Goal: Information Seeking & Learning: Learn about a topic

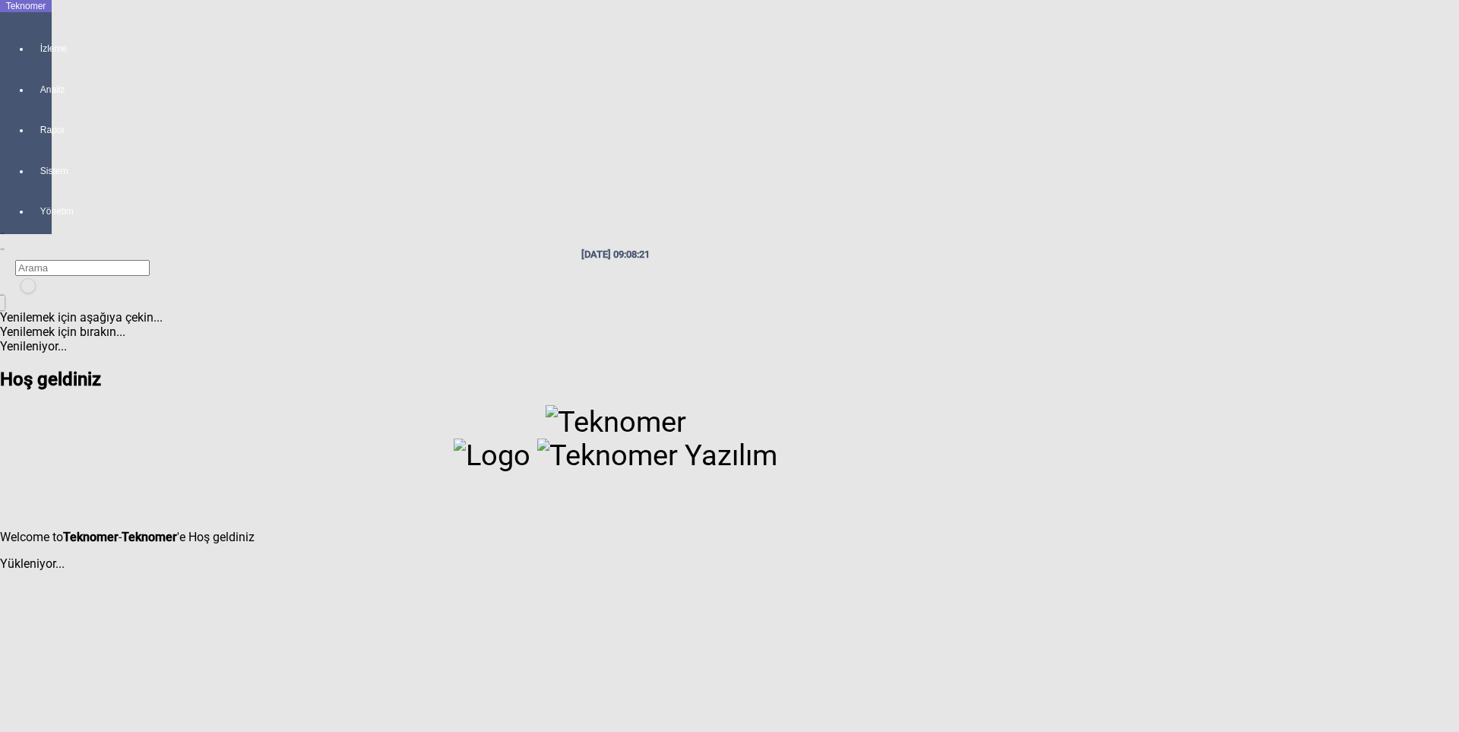
click at [40, 33] on icon at bounding box center [41, 33] width 2 height 0
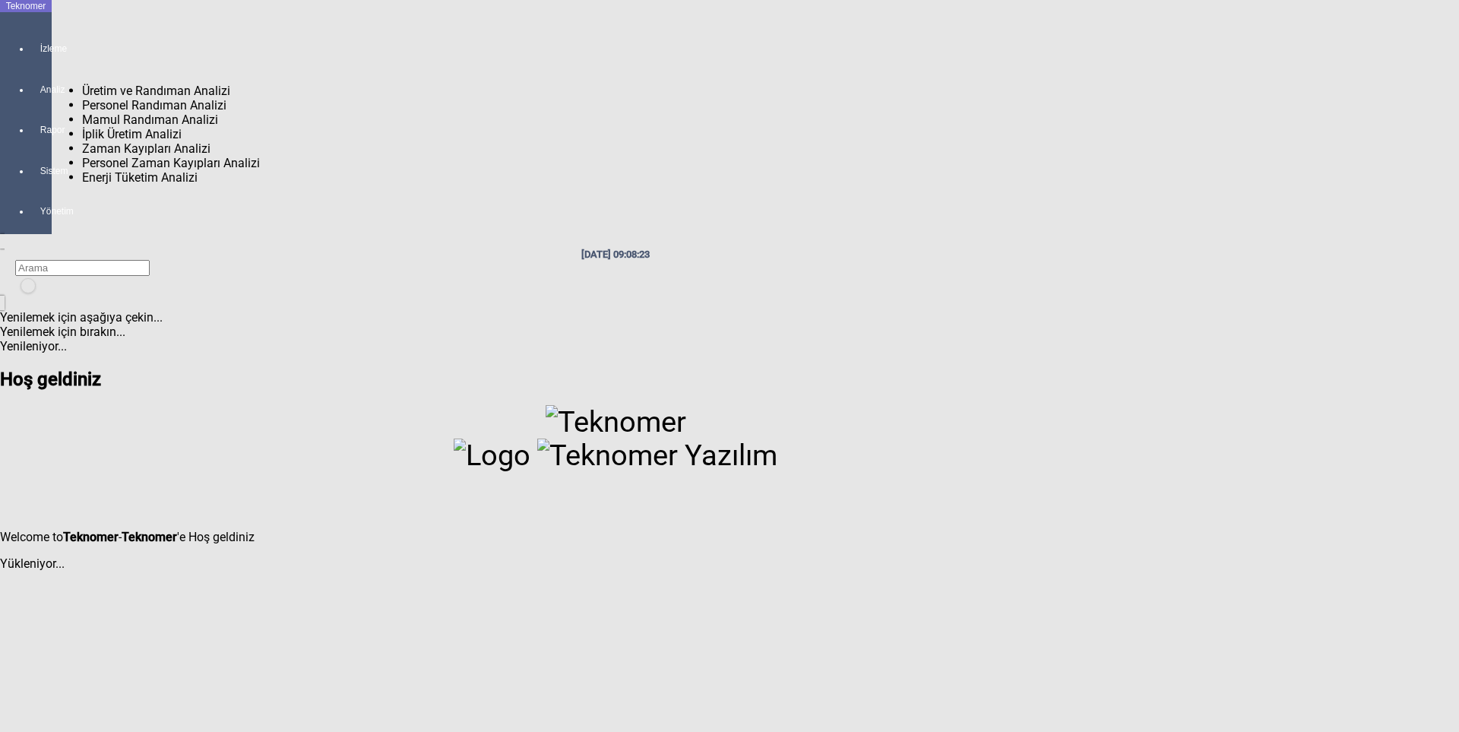
click at [36, 103] on div at bounding box center [40, 103] width 21 height 0
click at [122, 84] on span "Üretim ve Randıman Analizi" at bounding box center [156, 91] width 148 height 14
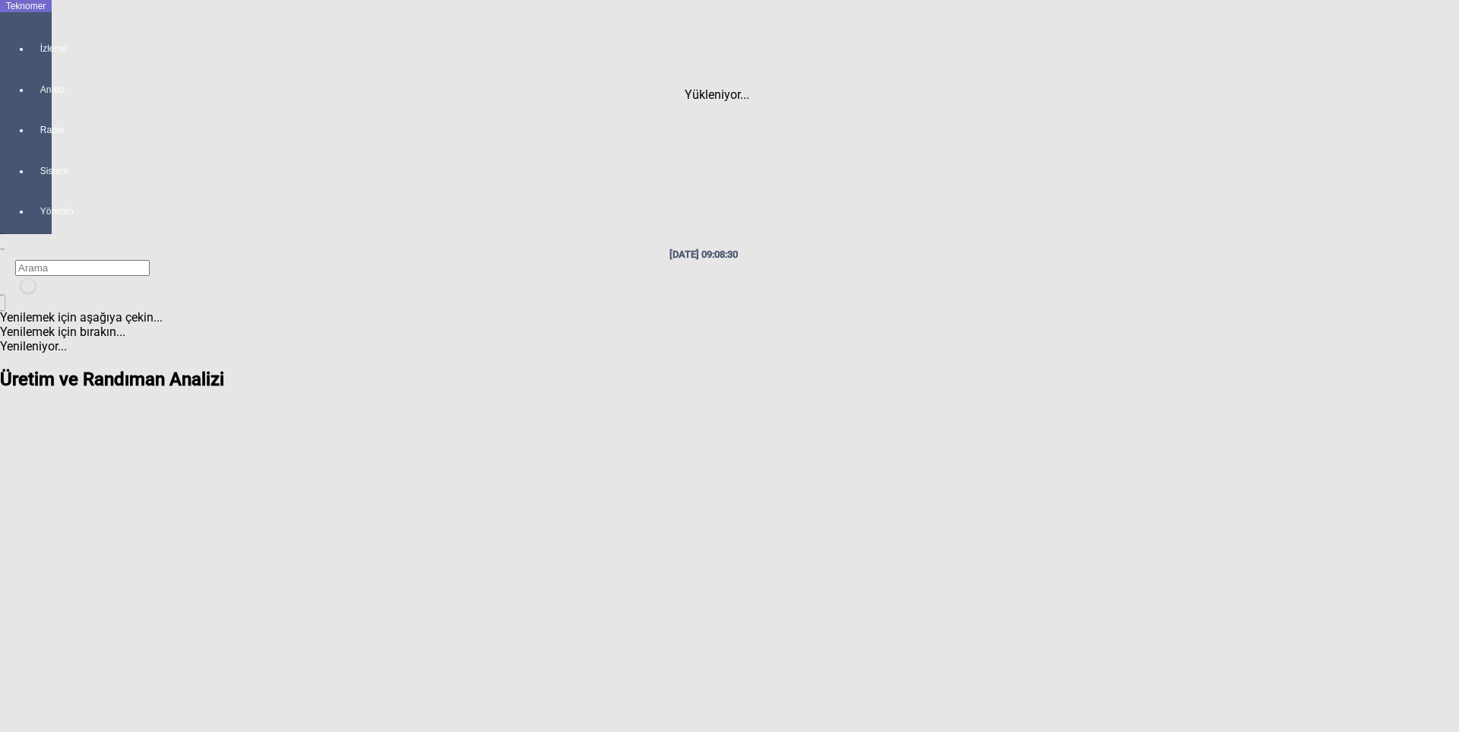
click at [40, 33] on icon at bounding box center [41, 33] width 2 height 0
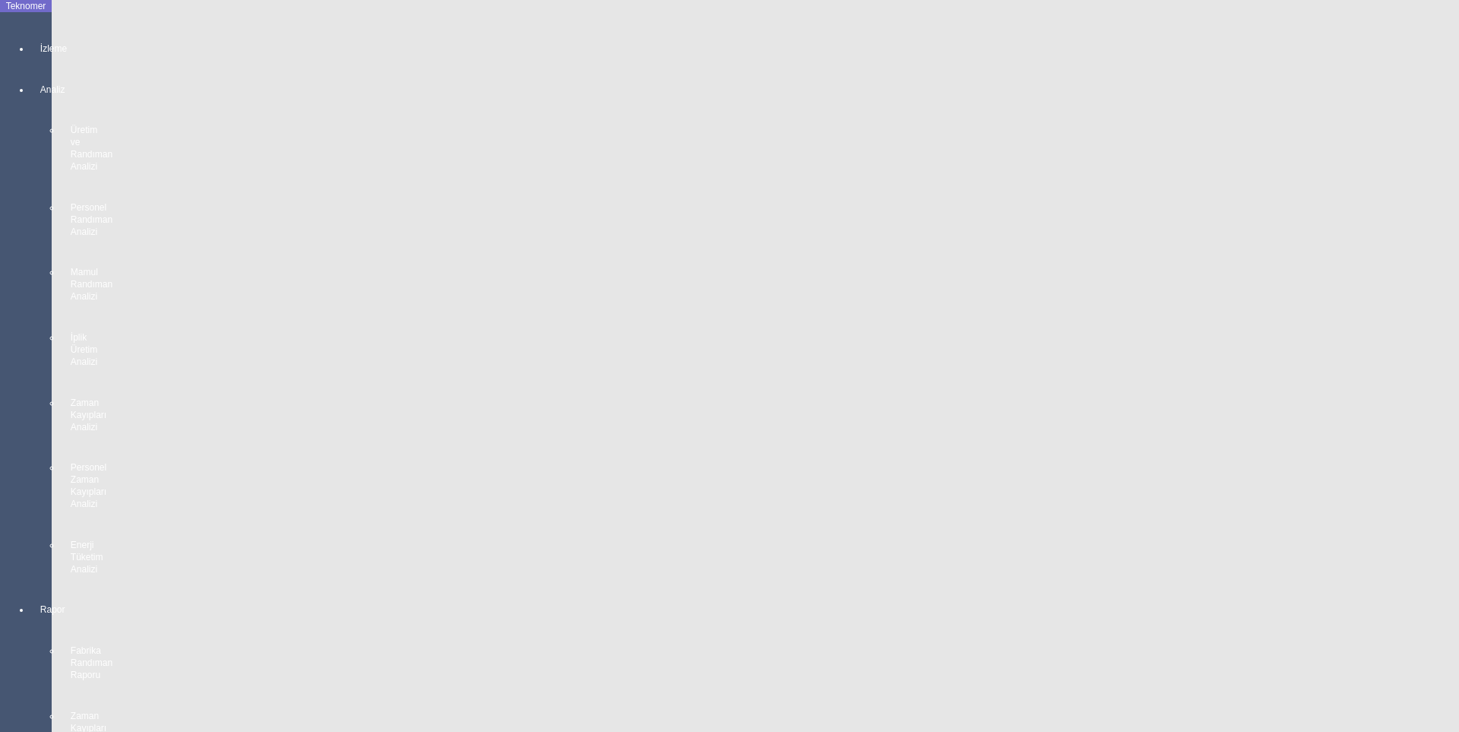
click at [40, 33] on icon at bounding box center [41, 33] width 2 height 0
click at [112, 134] on span "Fabrika Randıman Raporu" at bounding box center [152, 141] width 141 height 14
click at [40, 33] on icon at bounding box center [41, 33] width 2 height 0
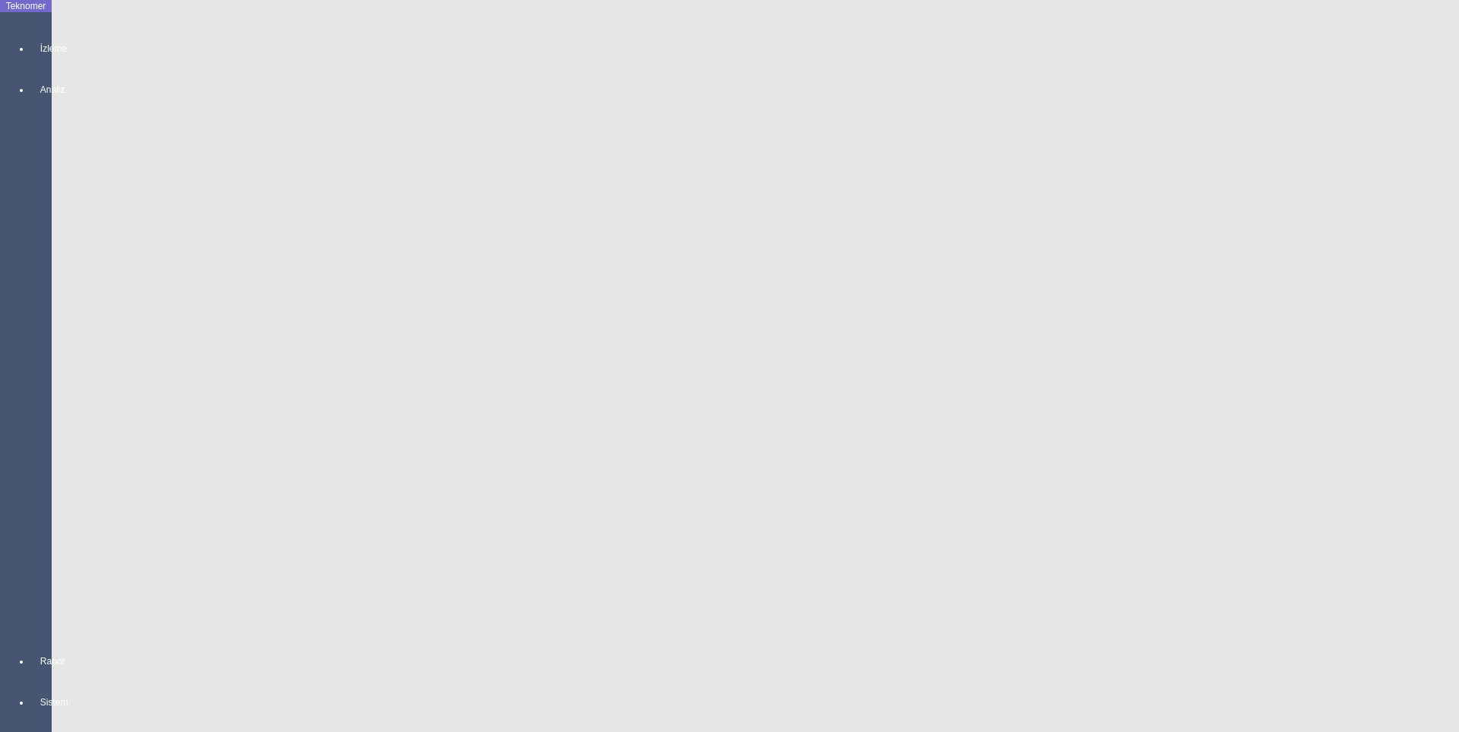
click at [40, 33] on icon at bounding box center [41, 33] width 2 height 0
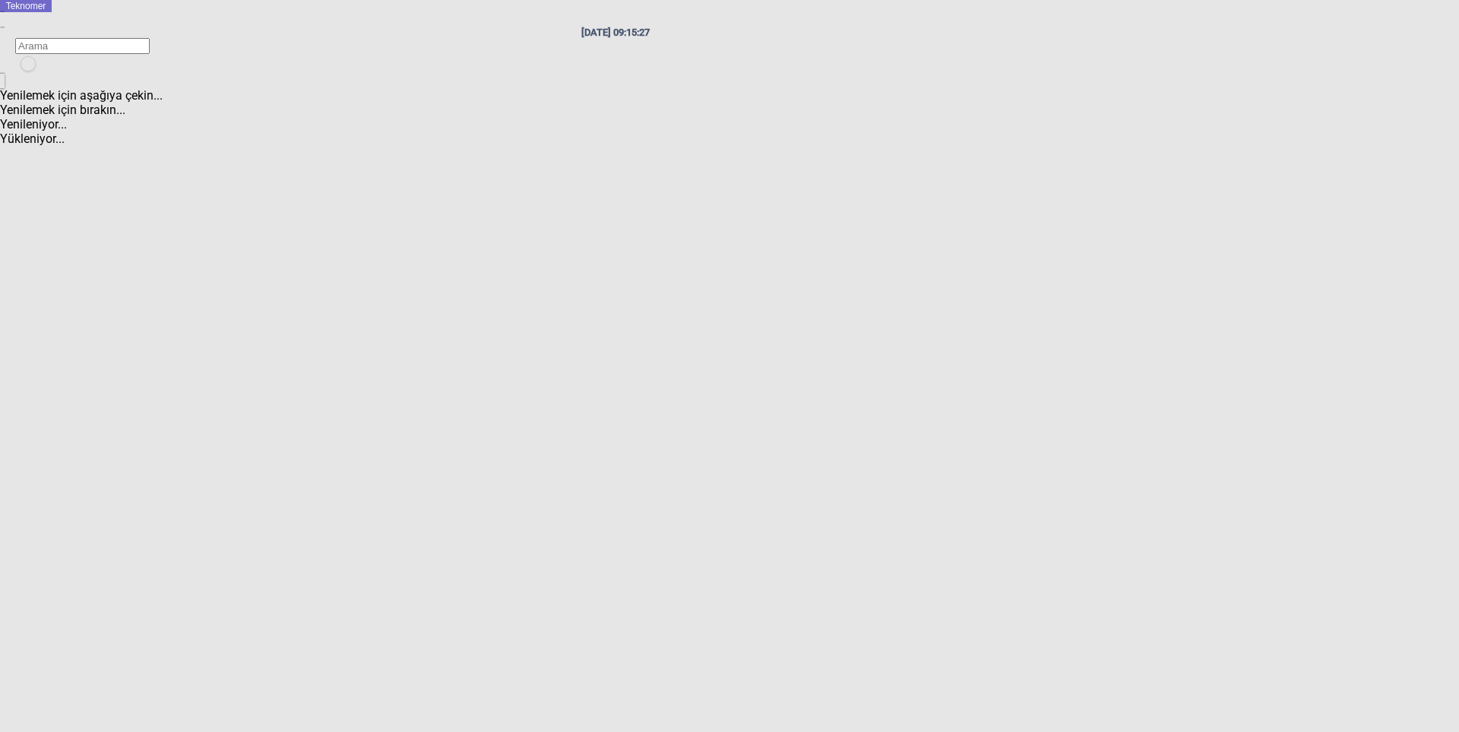
click at [23, 27] on div "menu" at bounding box center [11, 27] width 23 height 0
click at [11, 27] on icon "menu" at bounding box center [11, 27] width 0 height 0
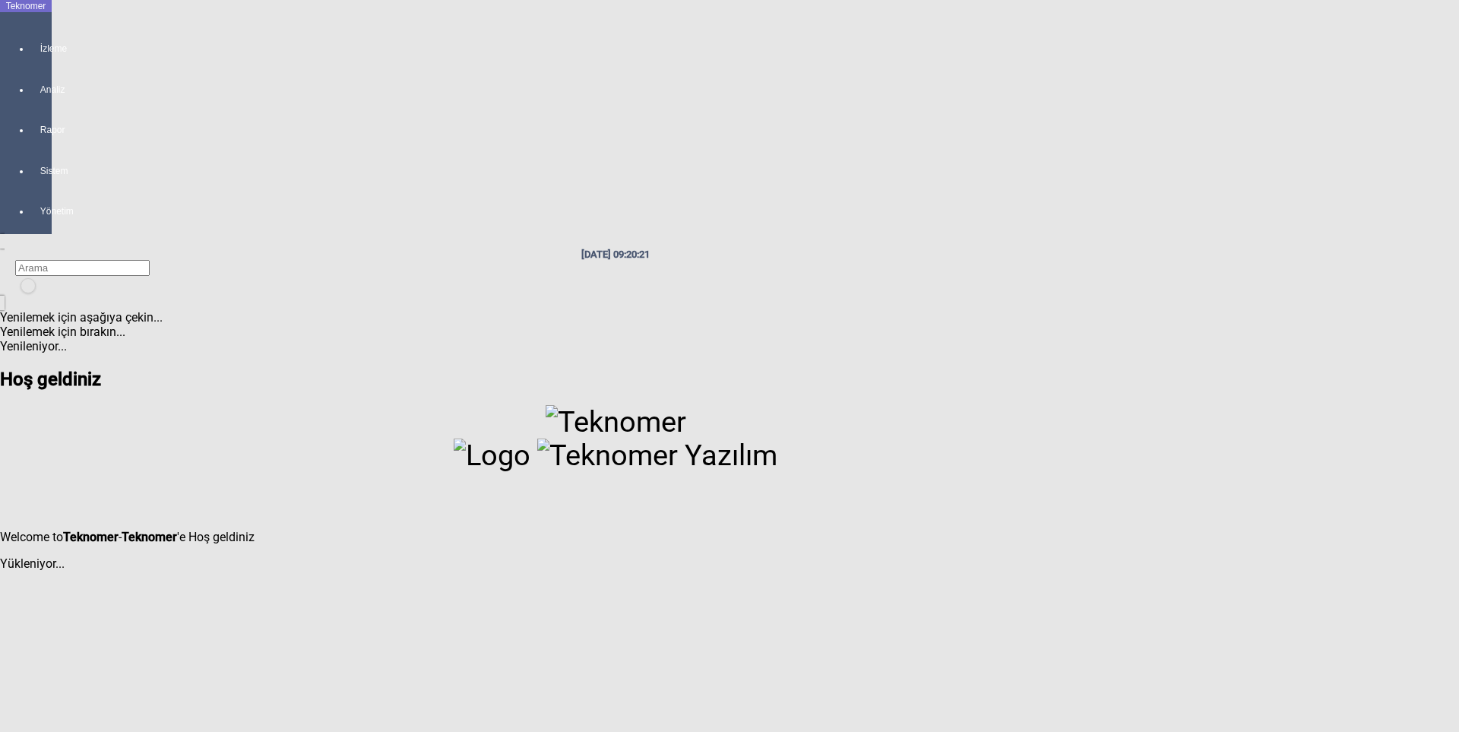
click at [40, 33] on icon at bounding box center [41, 33] width 2 height 0
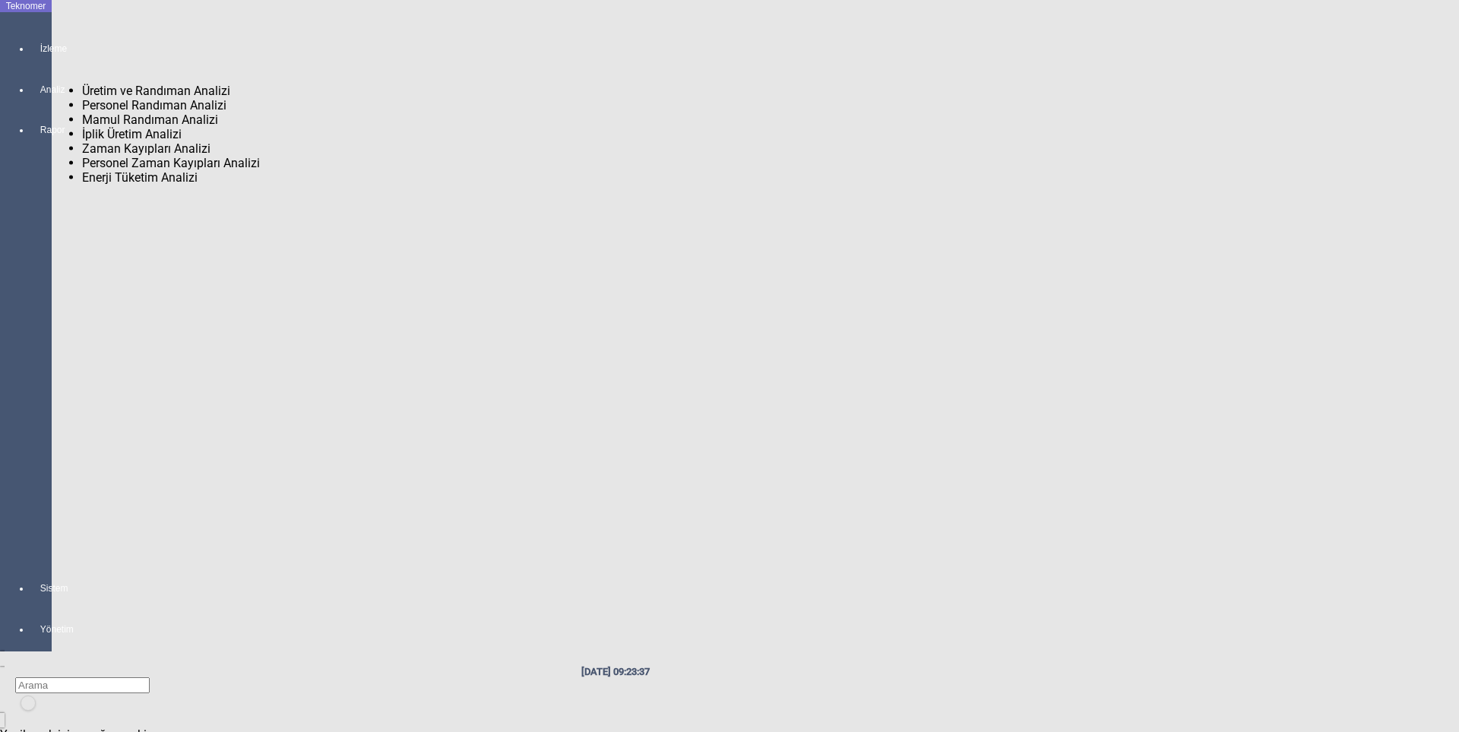
click at [123, 84] on span "Üretim ve Randıman Analizi" at bounding box center [156, 91] width 148 height 14
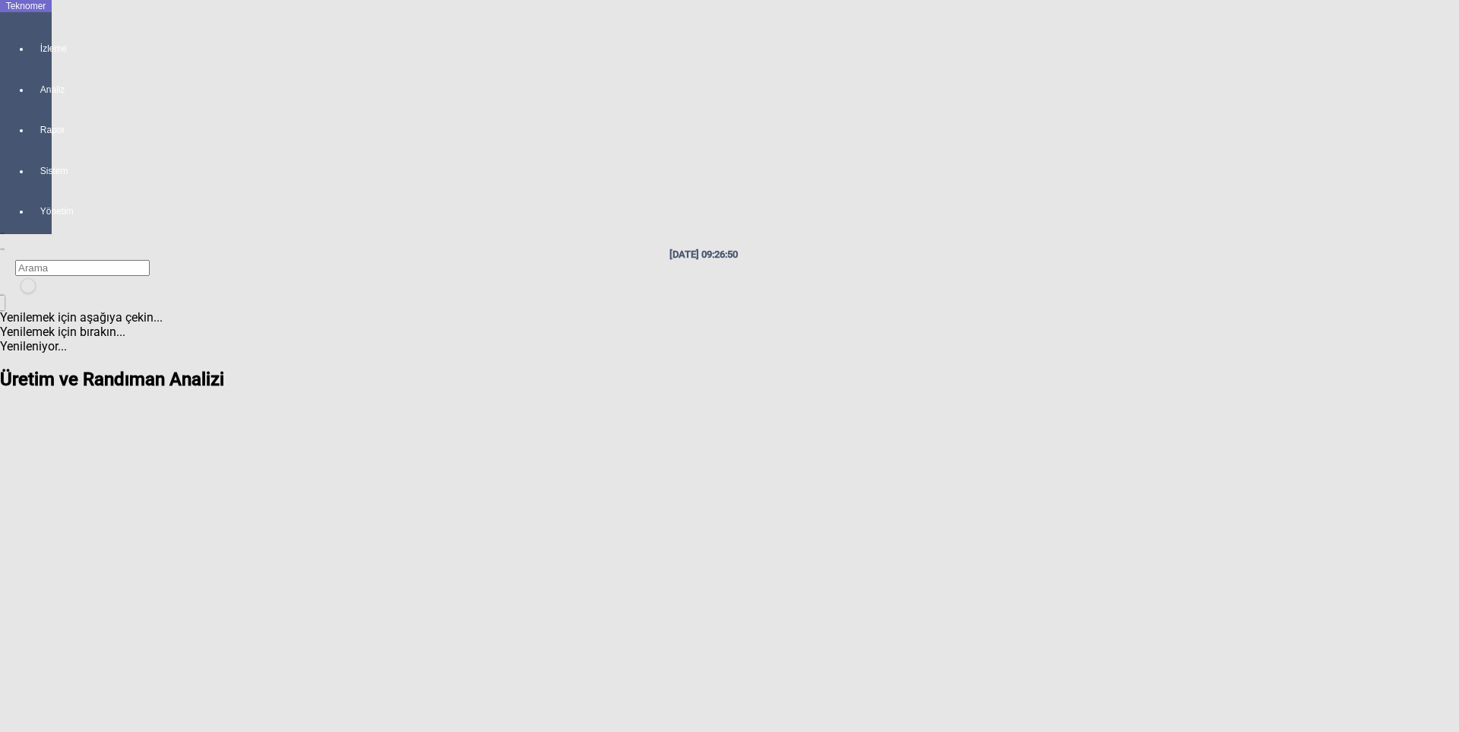
click at [40, 33] on icon at bounding box center [41, 33] width 2 height 0
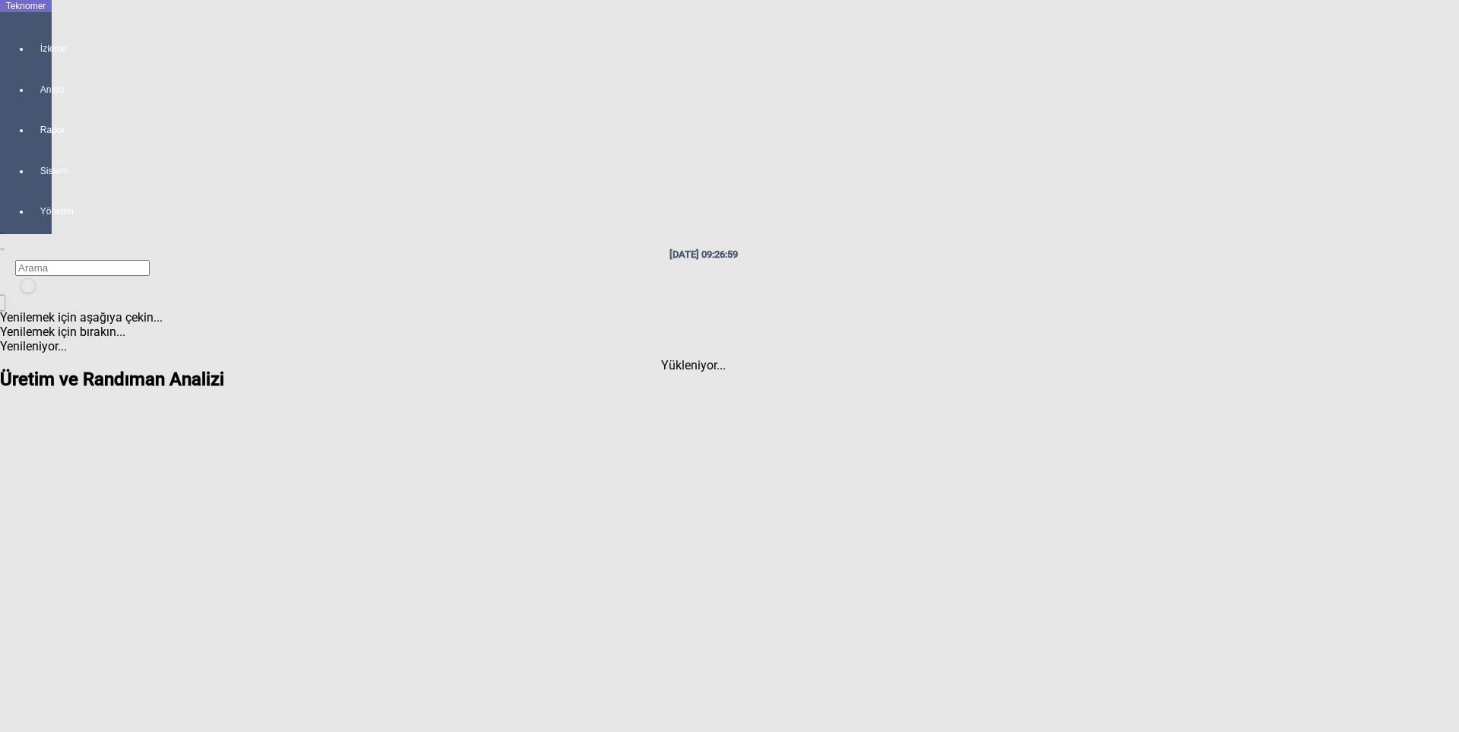
click at [40, 33] on icon at bounding box center [41, 33] width 2 height 0
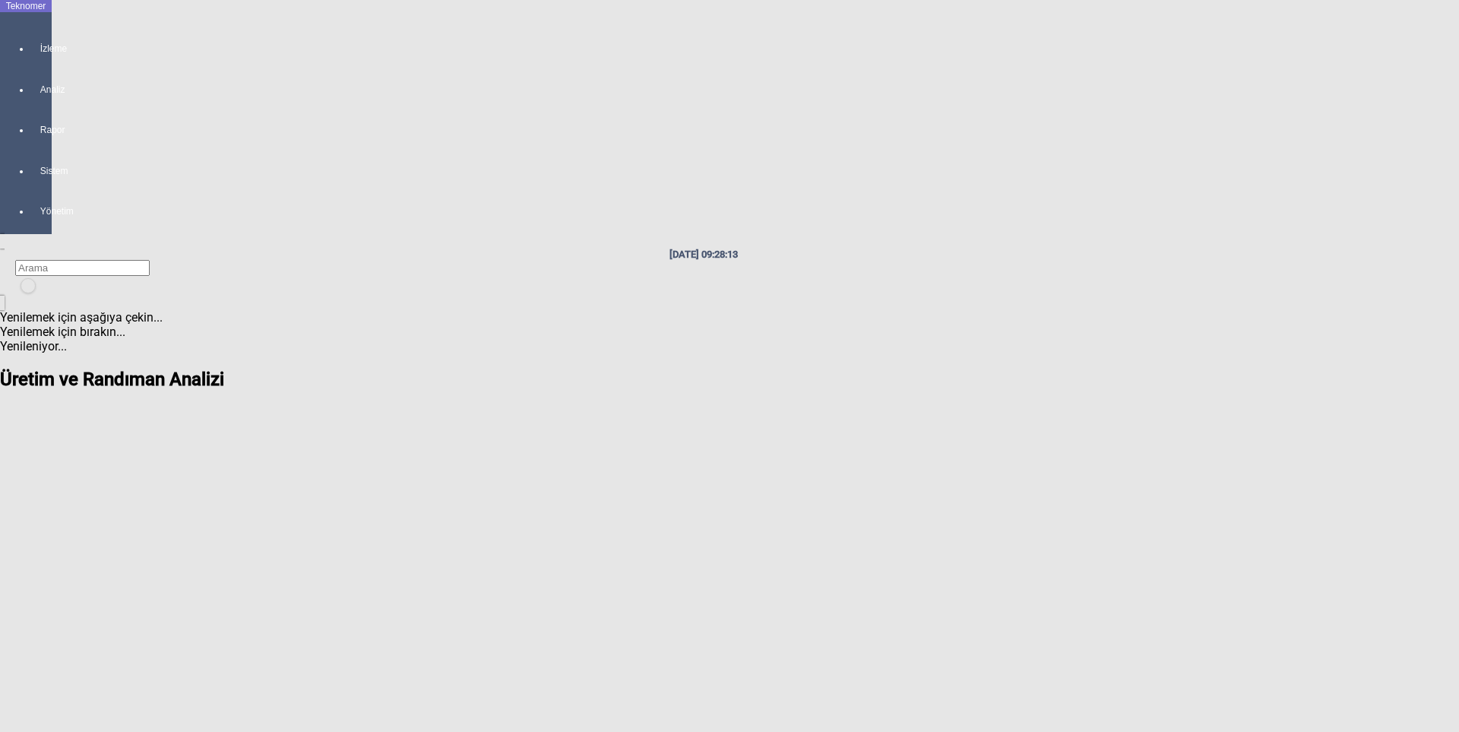
click at [40, 33] on icon at bounding box center [41, 33] width 2 height 0
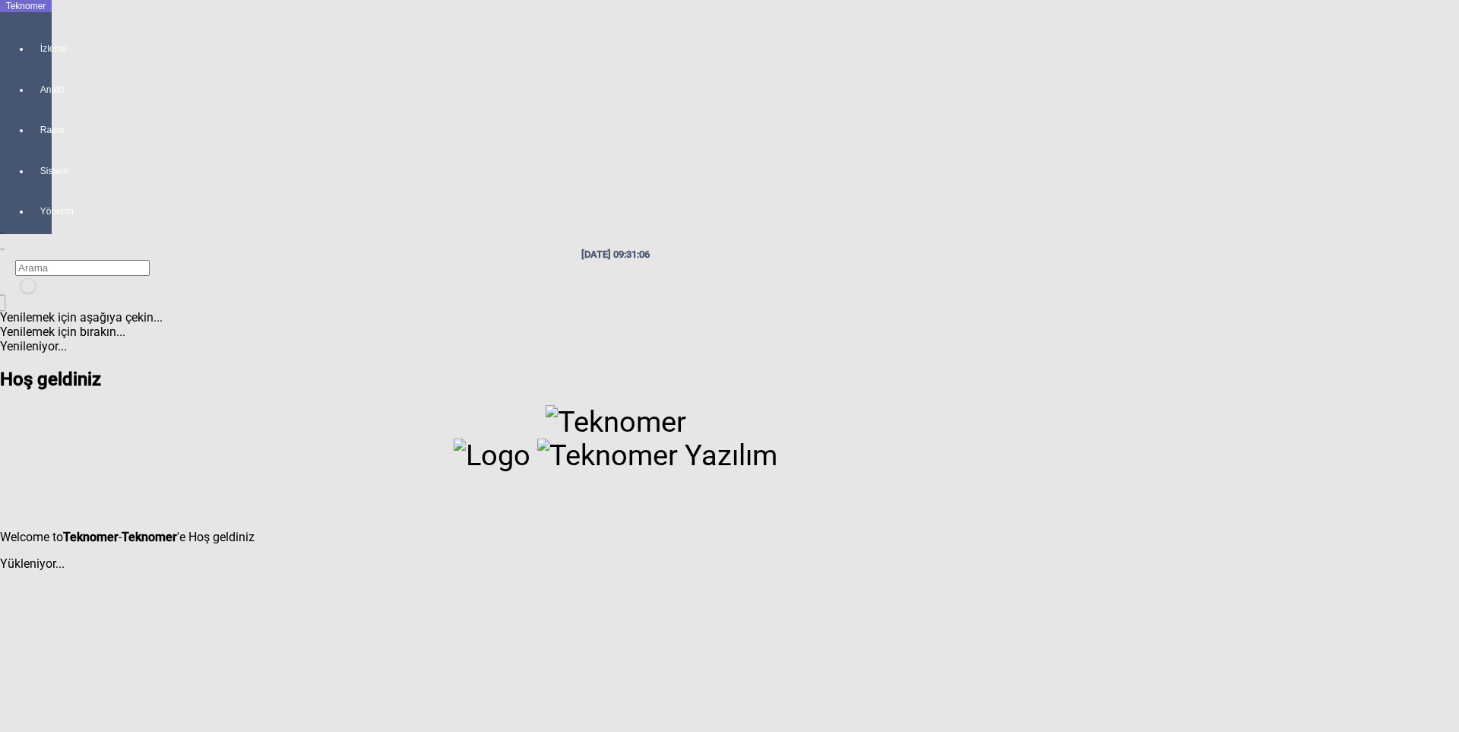
click at [751, 461] on div "[DATE] 09:31:06 Yenilemek için aşağıya çekin... Yenilemek için bırakın... Yenil…" at bounding box center [615, 436] width 1231 height 405
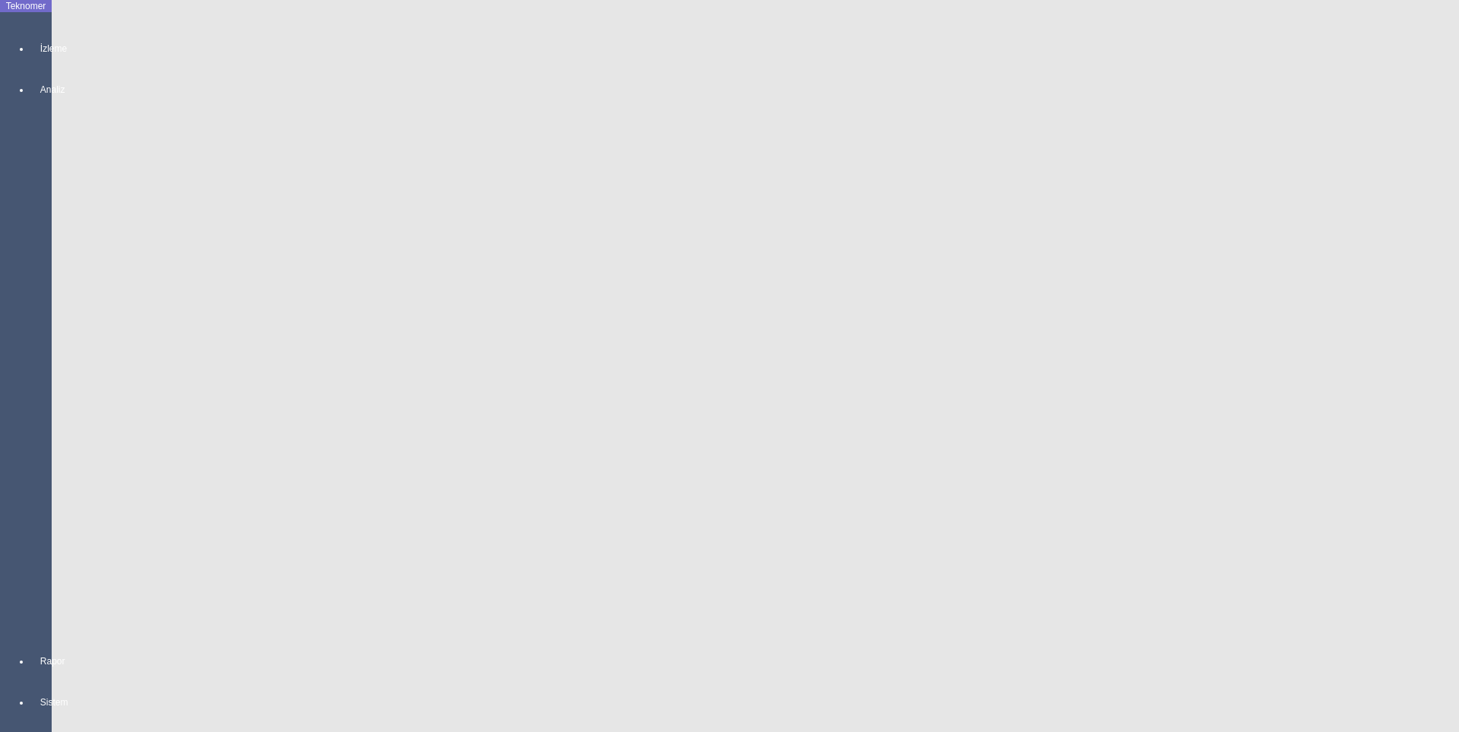
click at [40, 33] on icon at bounding box center [41, 33] width 2 height 0
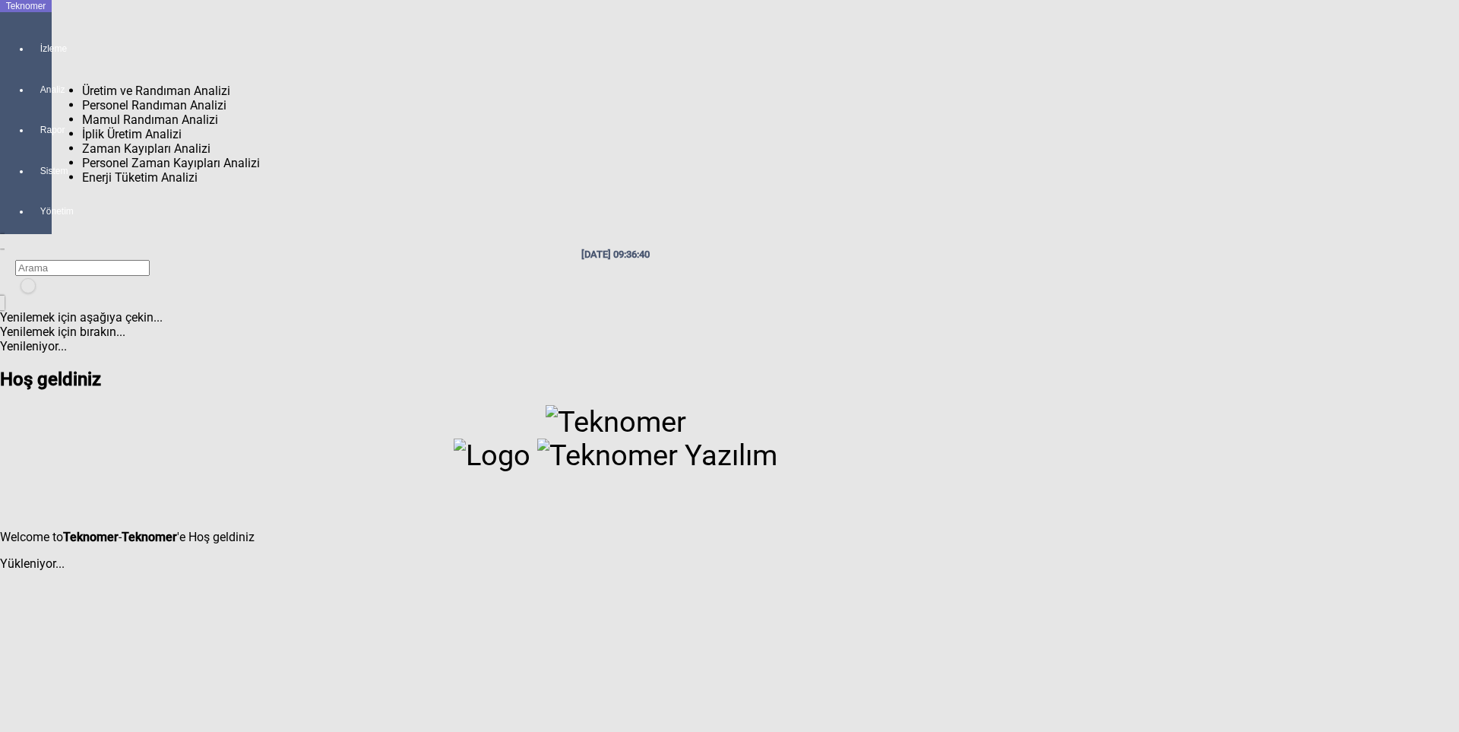
click at [30, 103] on div at bounding box center [40, 103] width 21 height 0
